Goal: Task Accomplishment & Management: Use online tool/utility

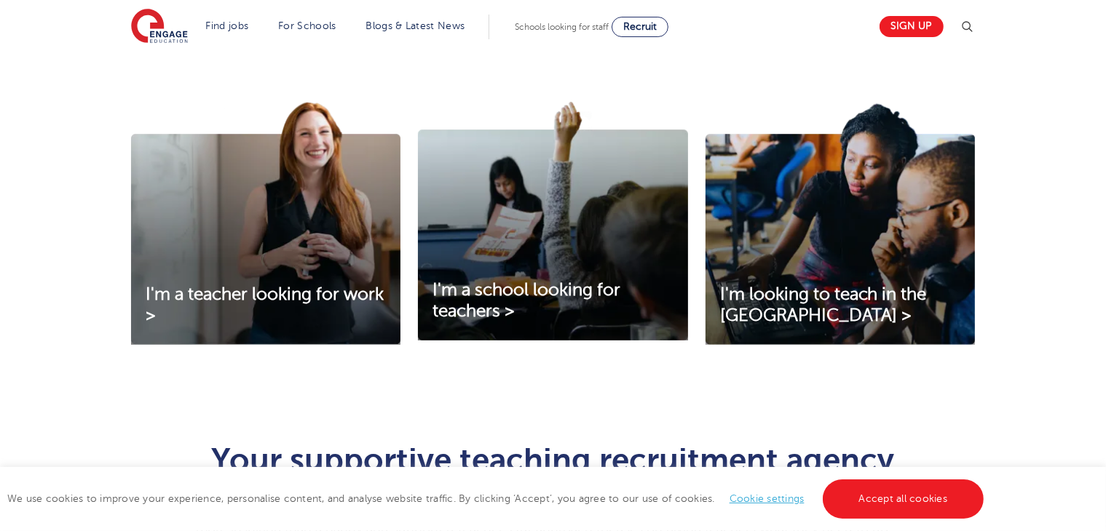
scroll to position [469, 0]
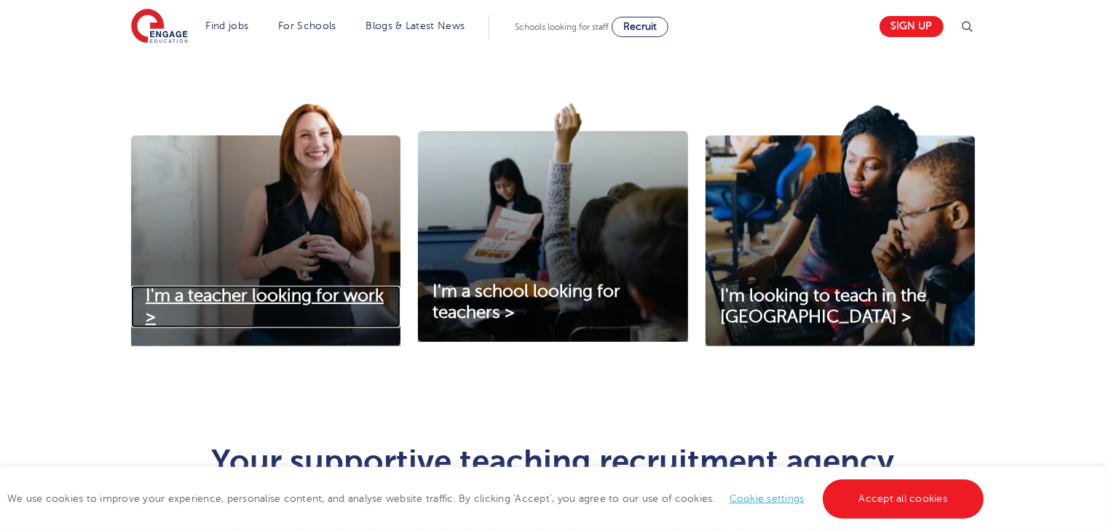
click at [235, 306] on link "I'm a teacher looking for work >" at bounding box center [265, 307] width 269 height 42
click at [268, 295] on span "I'm a teacher looking for work >" at bounding box center [265, 306] width 238 height 41
click at [271, 293] on span "I'm a teacher looking for work >" at bounding box center [265, 306] width 238 height 41
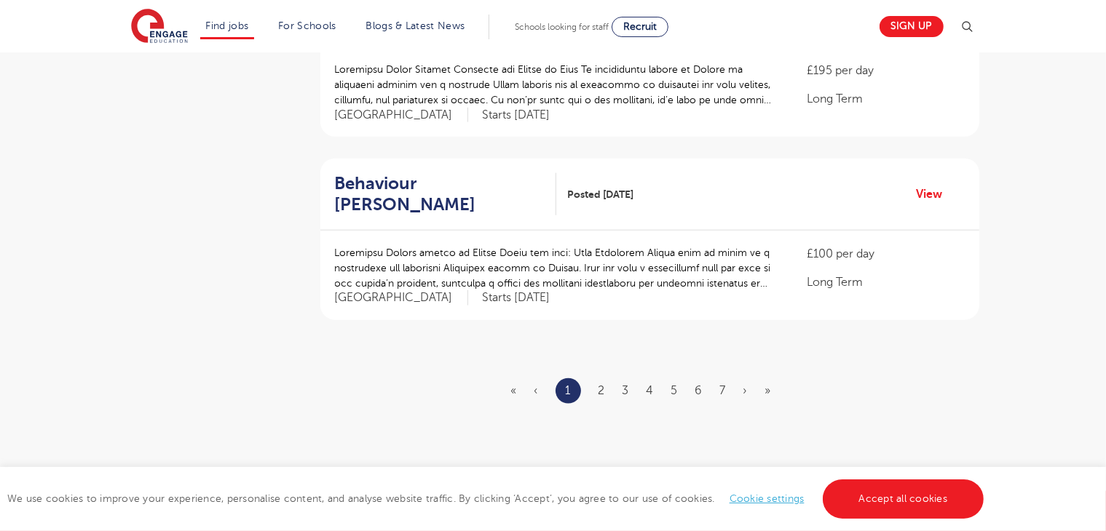
scroll to position [1738, 0]
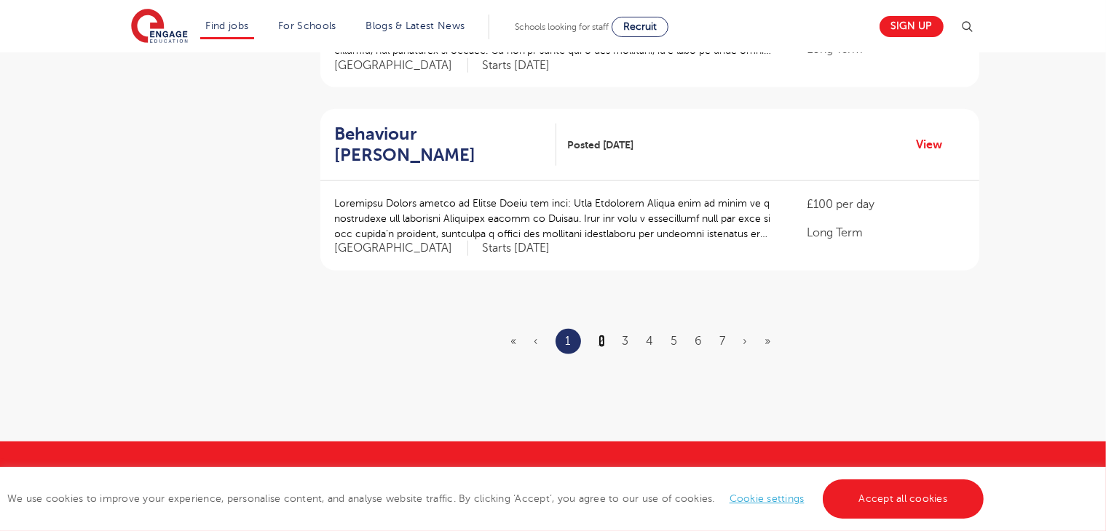
click at [603, 335] on link "2" at bounding box center [601, 341] width 7 height 13
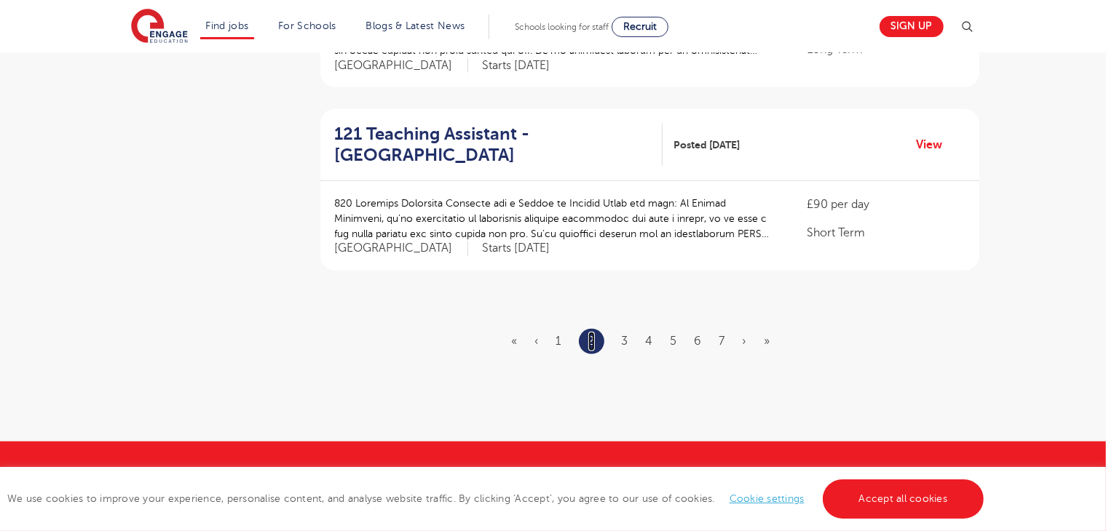
scroll to position [0, 0]
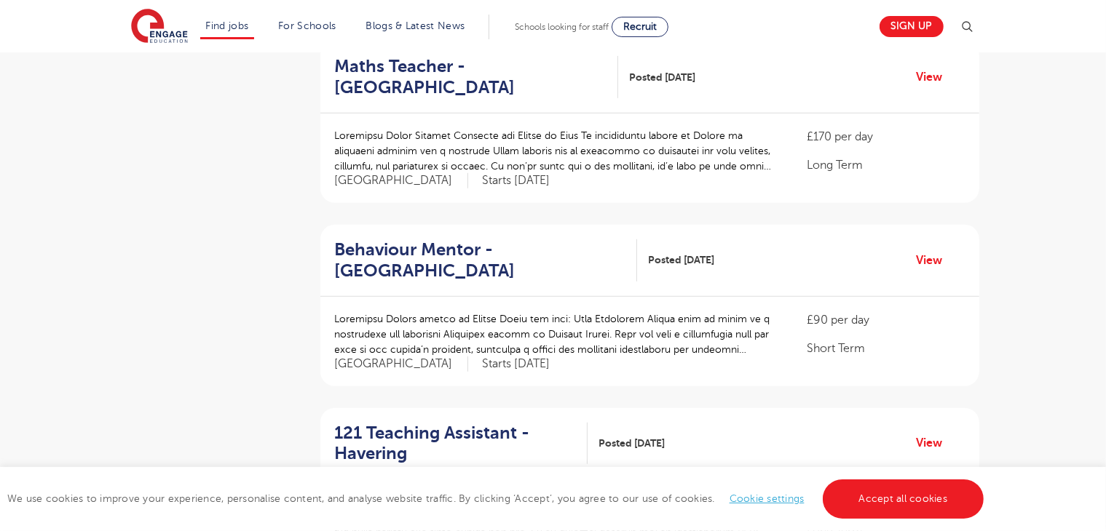
scroll to position [894, 0]
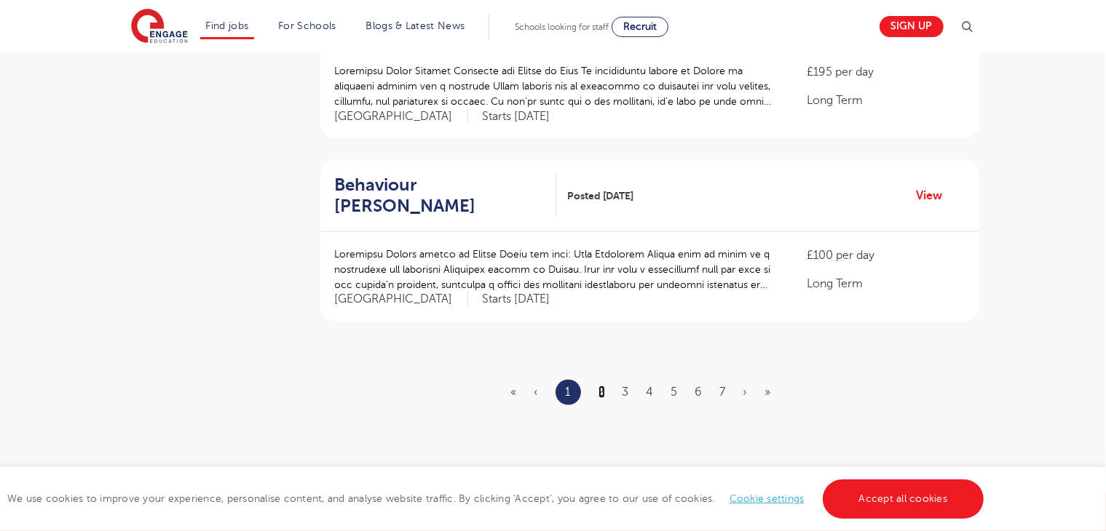
scroll to position [1706, 0]
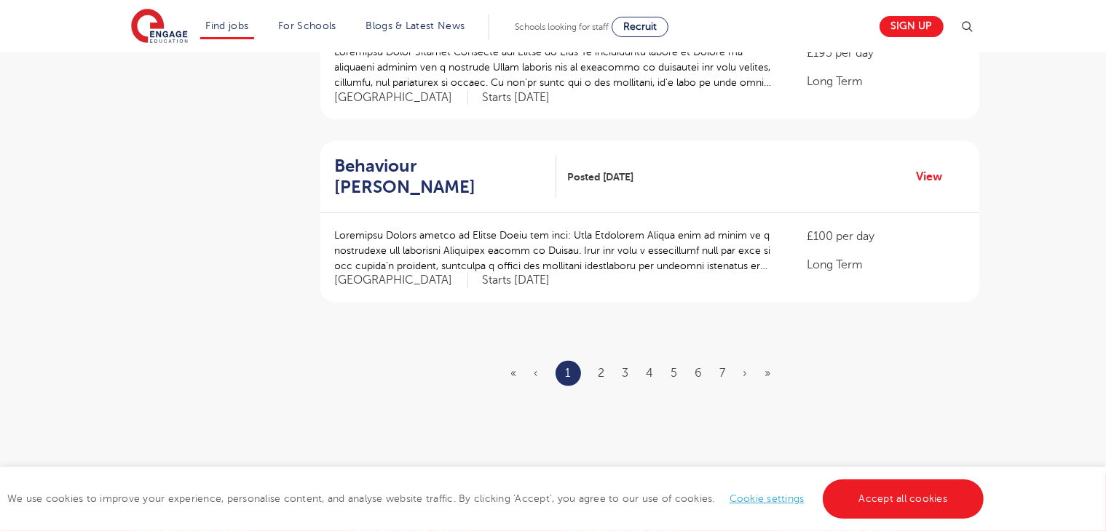
click at [597, 361] on ul "« ‹ 1 2 3 4 5 6 7 › »" at bounding box center [649, 373] width 277 height 25
click at [600, 367] on link "2" at bounding box center [601, 373] width 7 height 13
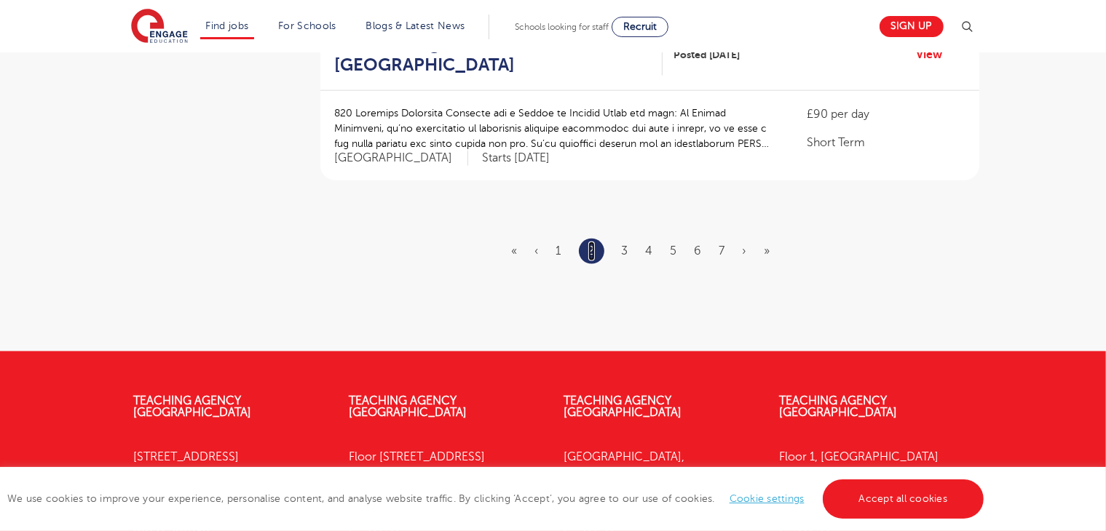
scroll to position [1829, 0]
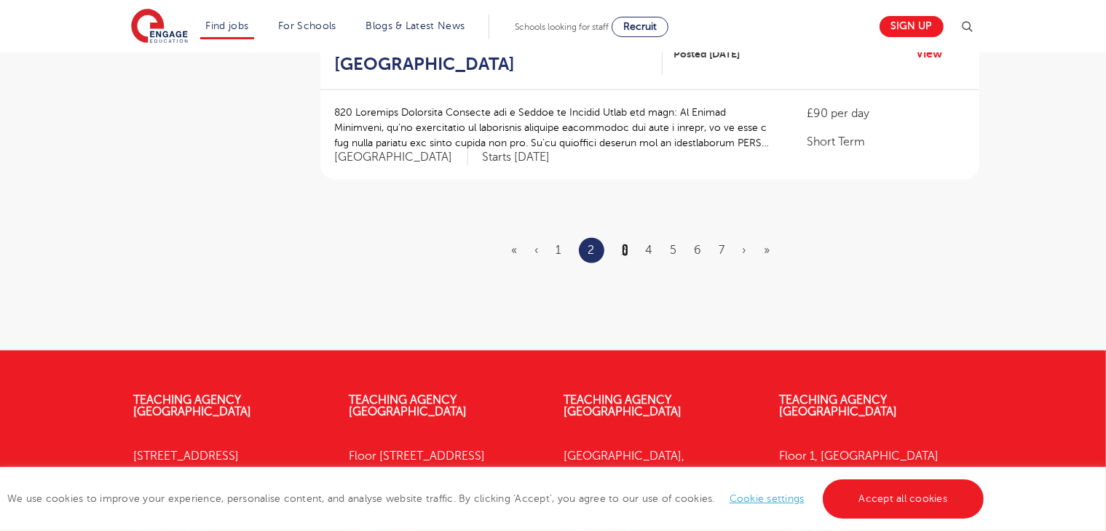
click at [624, 244] on link "3" at bounding box center [625, 250] width 7 height 13
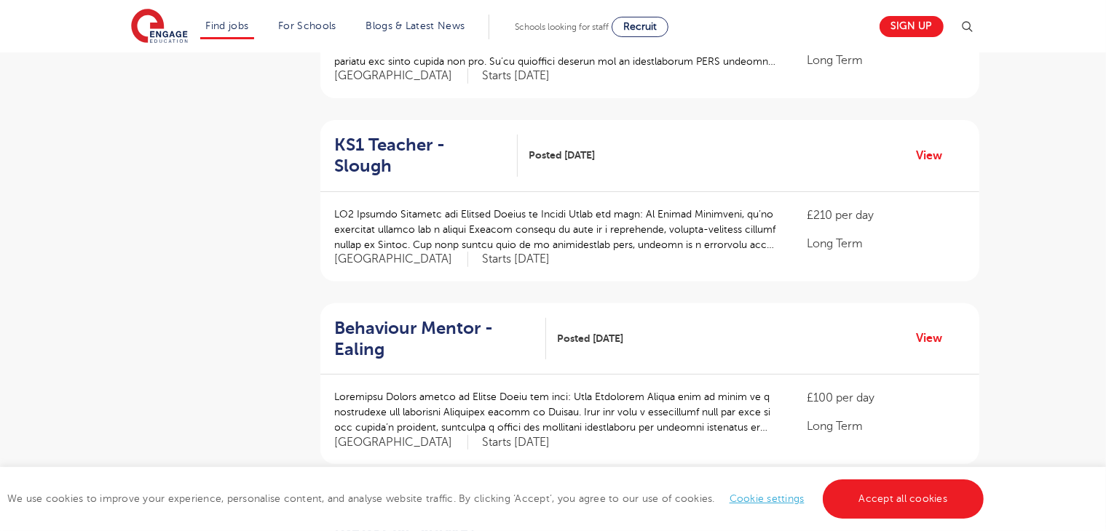
scroll to position [447, 0]
click at [475, 148] on h2 "KS1 Teacher - Slough" at bounding box center [420, 154] width 171 height 42
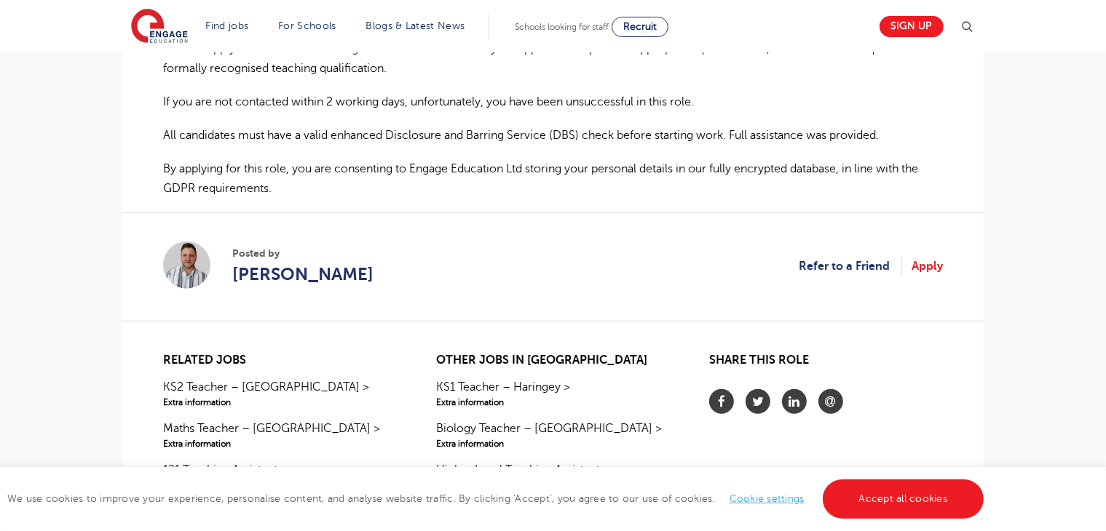
scroll to position [1050, 0]
